Goal: Task Accomplishment & Management: Complete application form

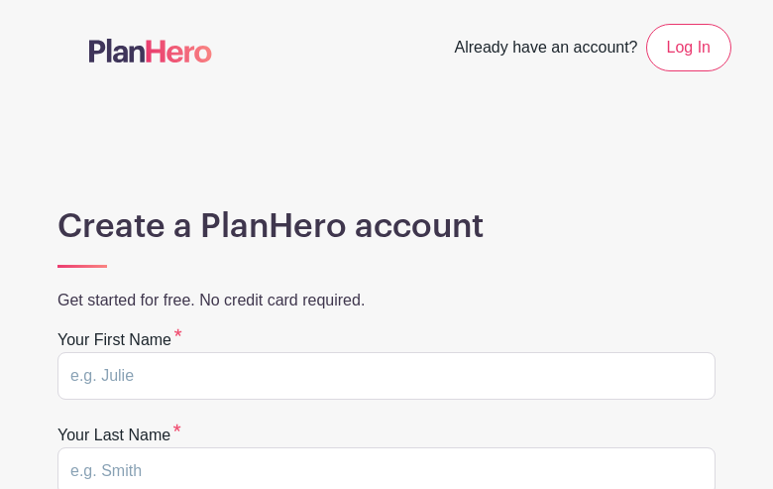
type input "xcHksgpIWGM"
type input "VjmpbruiE"
type input "[EMAIL_ADDRESS][DOMAIN_NAME]"
